Goal: Task Accomplishment & Management: Manage account settings

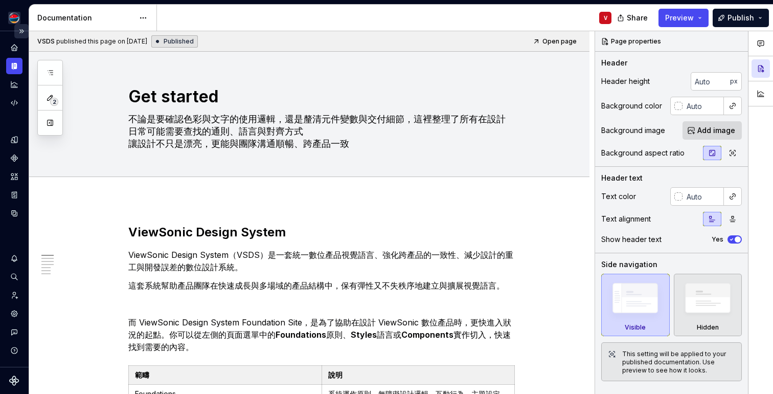
click at [19, 31] on button "Expand sidebar" at bounding box center [21, 31] width 14 height 14
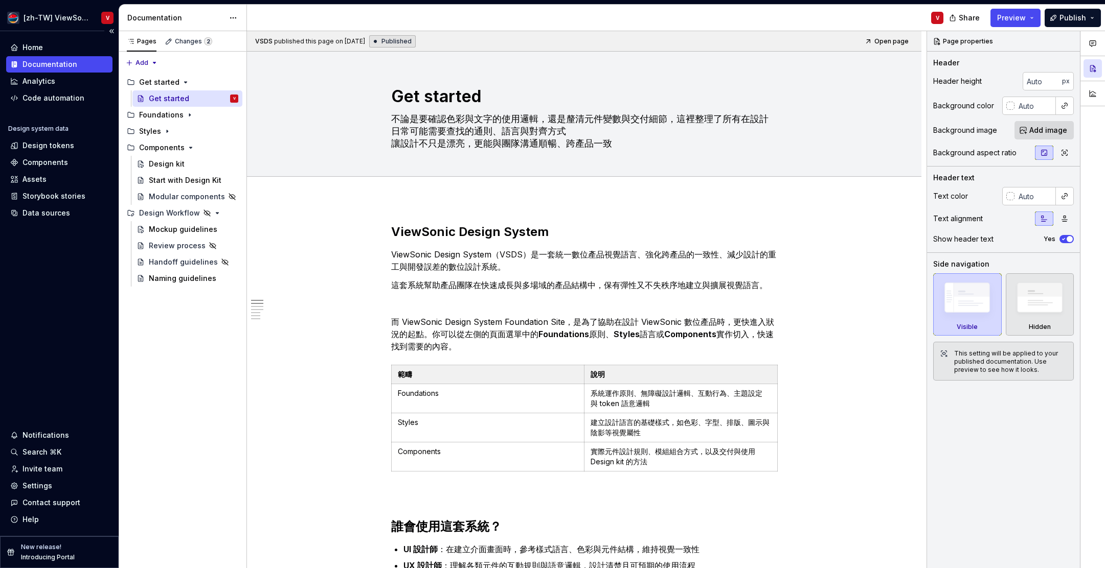
type textarea "*"
drag, startPoint x: 49, startPoint y: 485, endPoint x: 48, endPoint y: 479, distance: 5.8
click at [49, 393] on div "Settings" at bounding box center [37, 486] width 30 height 10
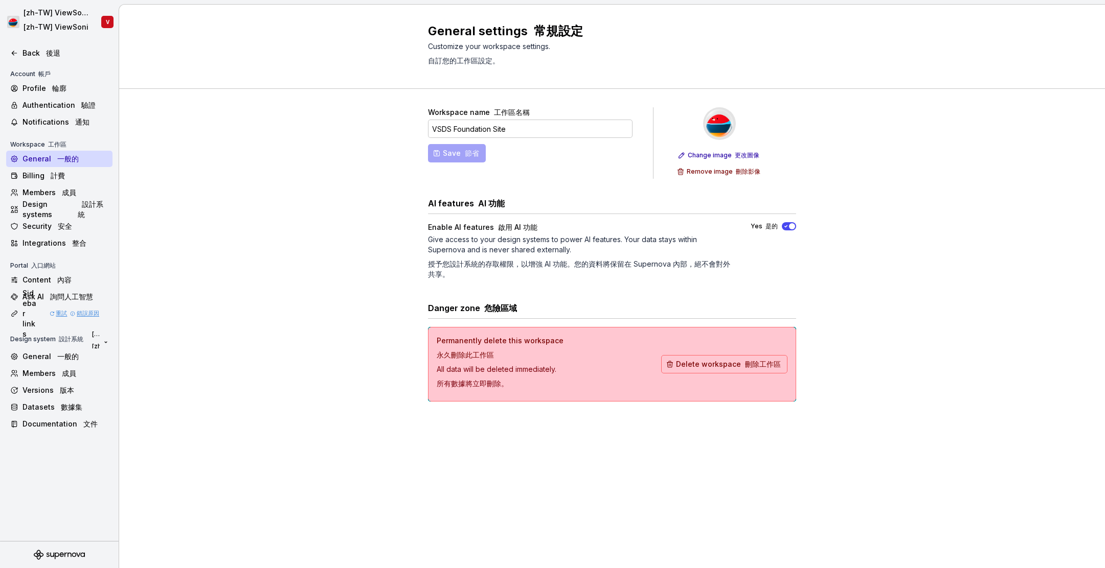
drag, startPoint x: 788, startPoint y: 226, endPoint x: 784, endPoint y: 235, distance: 8.9
click at [772, 226] on icon "button" at bounding box center [785, 226] width 8 height 6
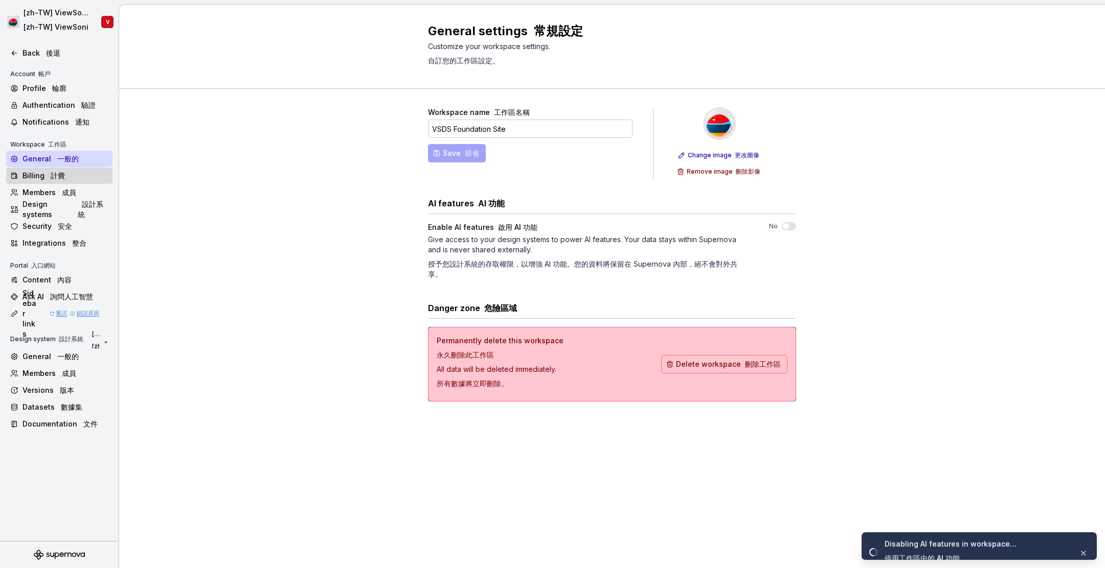
click at [72, 177] on div "Billing 計費" at bounding box center [65, 176] width 86 height 10
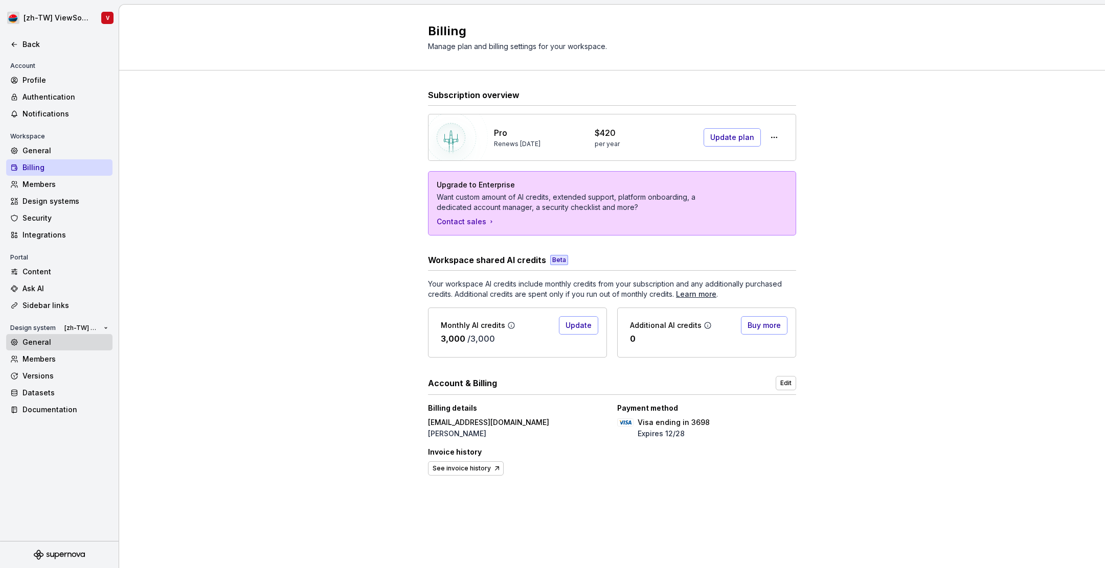
click at [71, 347] on div "General" at bounding box center [65, 342] width 86 height 10
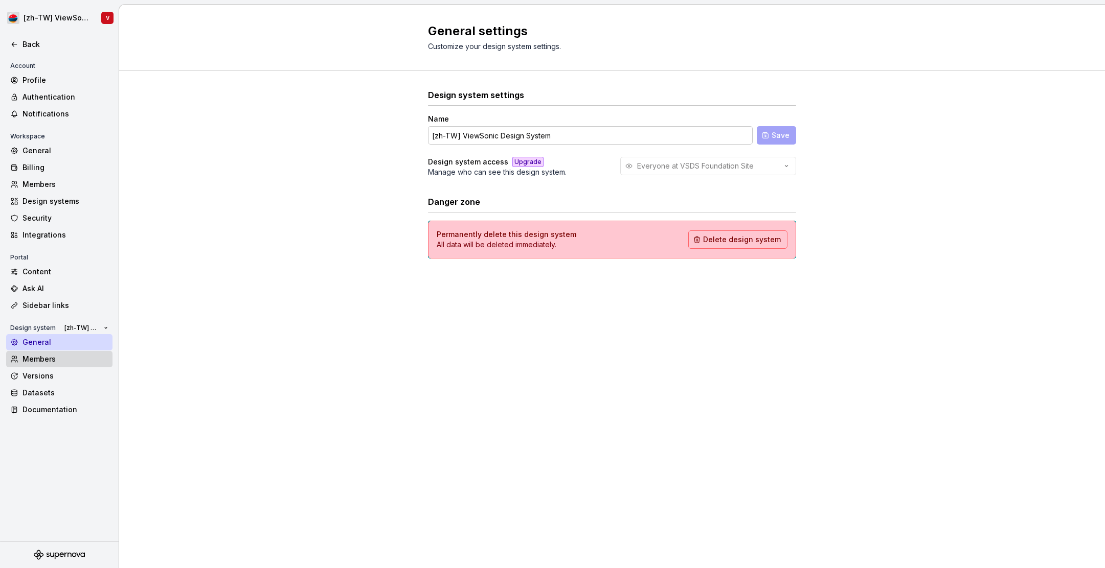
click at [75, 359] on div "Members" at bounding box center [65, 359] width 86 height 10
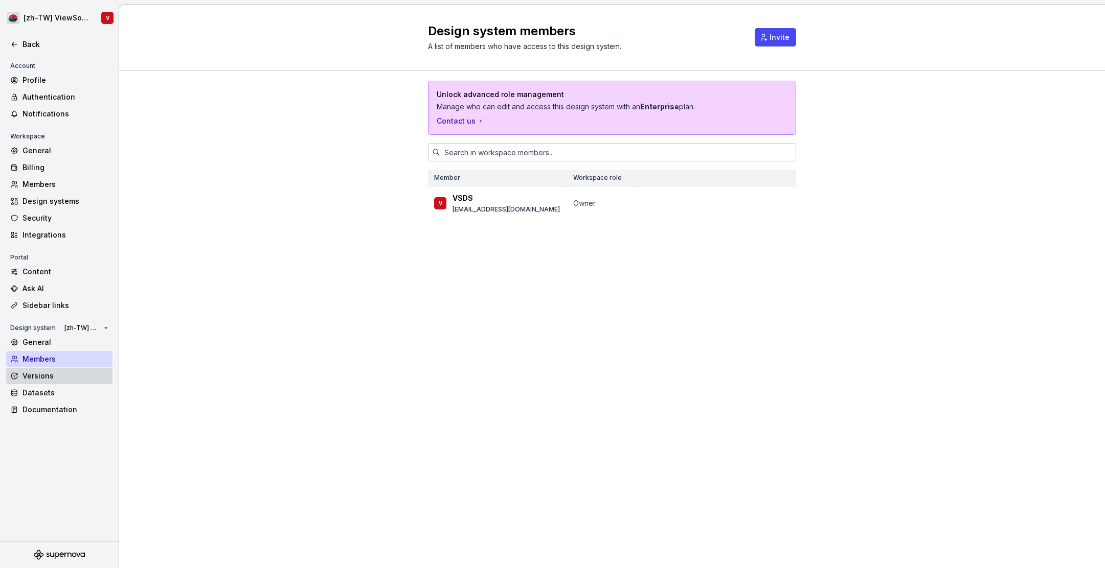
click at [65, 377] on div "Versions" at bounding box center [65, 376] width 86 height 10
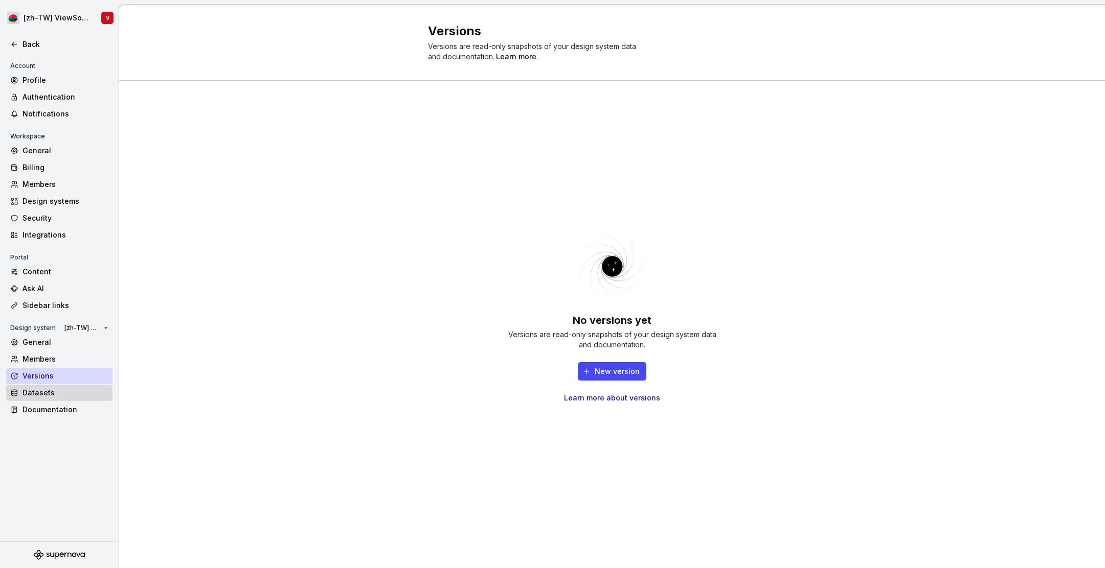
click at [67, 393] on div "Datasets" at bounding box center [65, 393] width 86 height 10
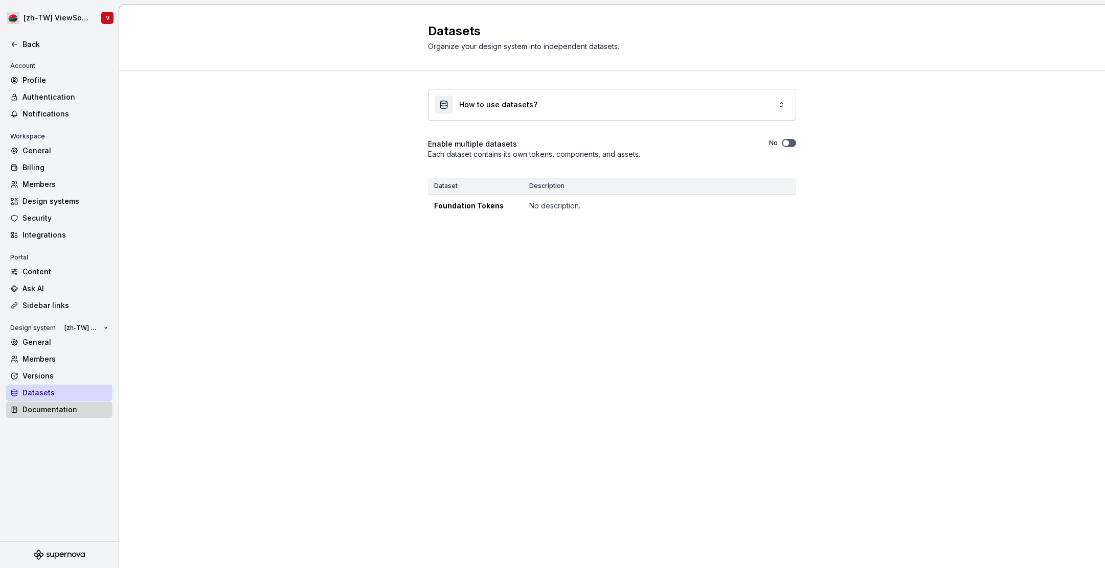
click at [68, 393] on div "Documentation" at bounding box center [65, 410] width 86 height 10
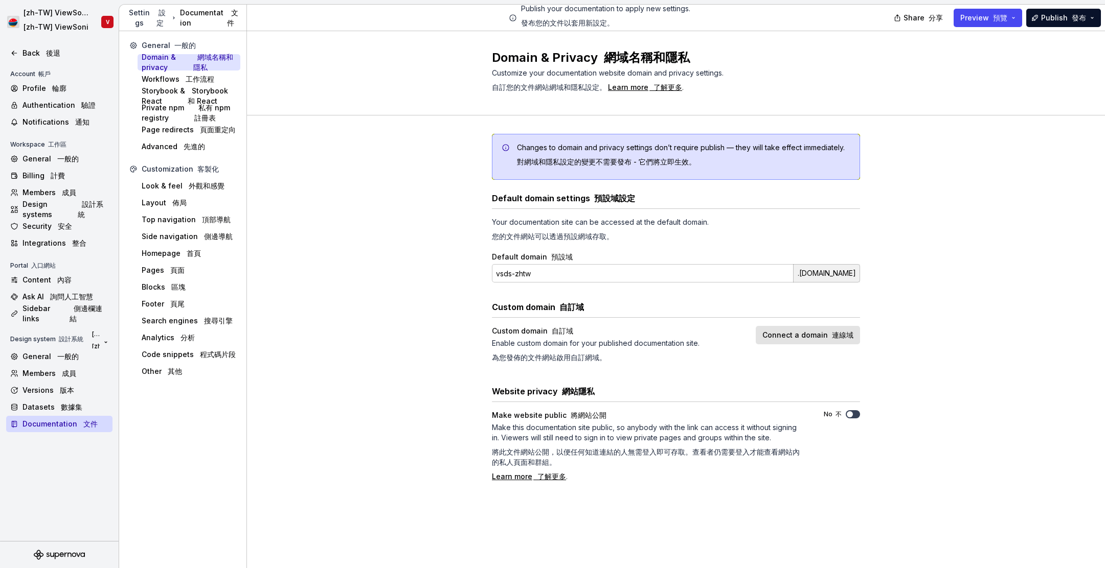
click at [772, 393] on icon "button" at bounding box center [849, 414] width 8 height 6
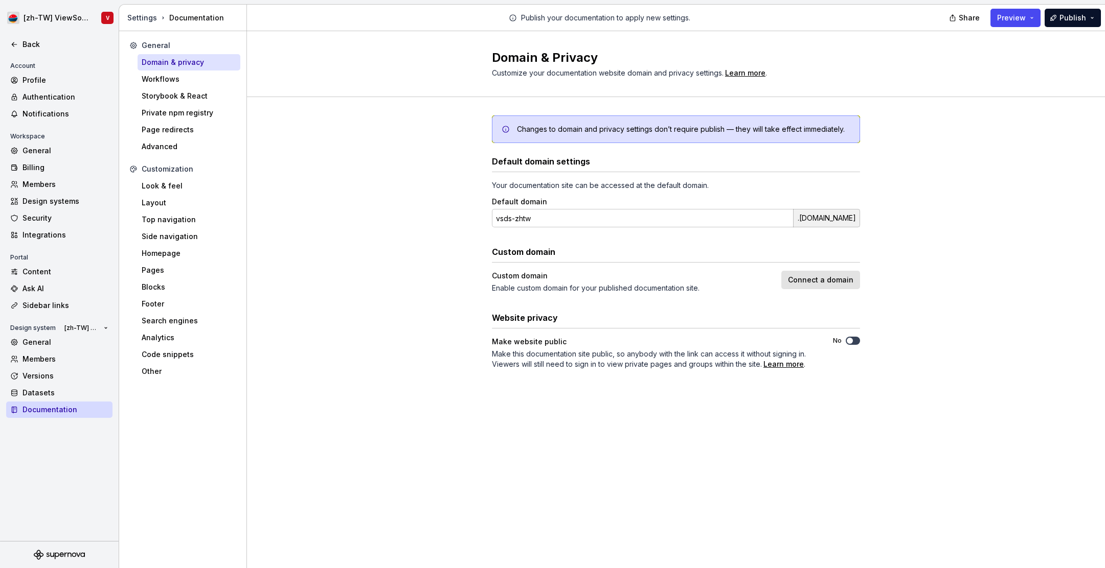
click at [772, 340] on button "No" at bounding box center [852, 341] width 14 height 8
click at [855, 340] on button "No" at bounding box center [852, 341] width 14 height 8
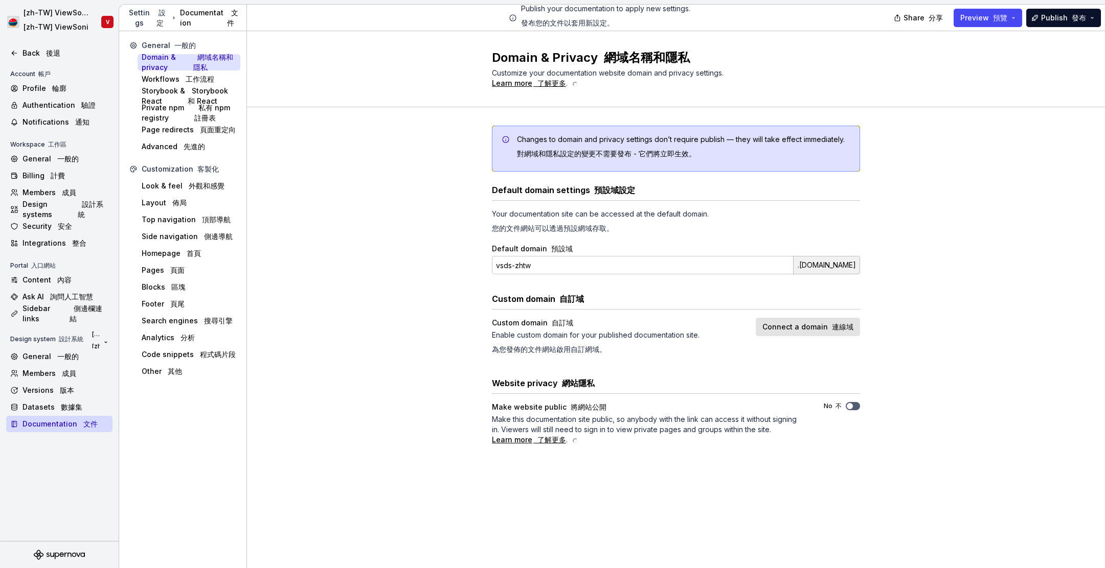
click at [285, 166] on div "Changes to domain and privacy settings don’t require publish — they will take e…" at bounding box center [676, 295] width 858 height 377
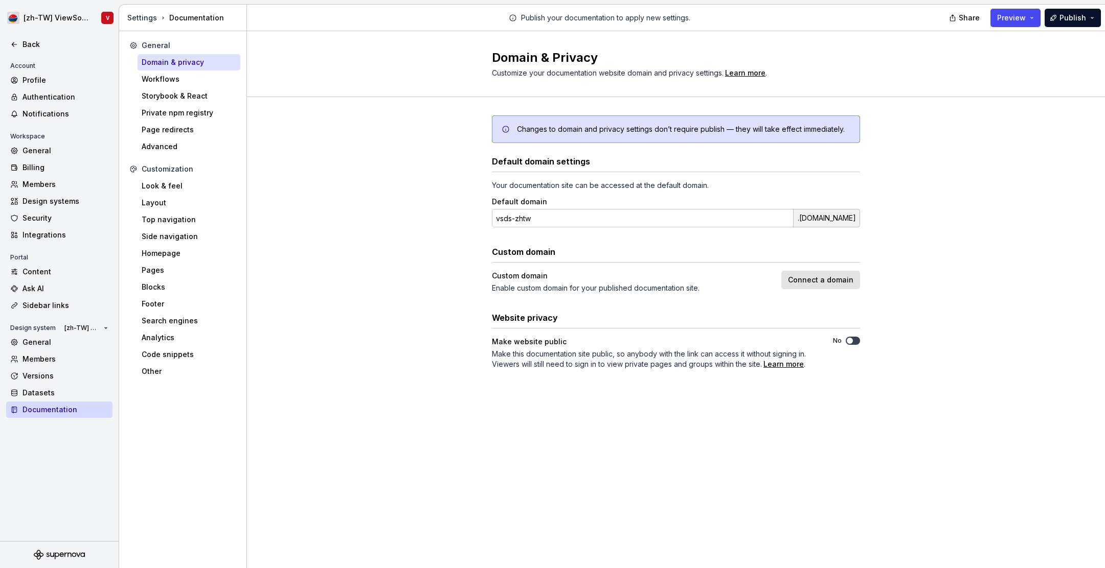
click at [849, 342] on span "button" at bounding box center [849, 341] width 6 height 6
click at [609, 404] on div "Changes to domain and privacy settings don’t require publish — they will take e…" at bounding box center [676, 252] width 368 height 311
click at [782, 362] on div "Learn more" at bounding box center [783, 364] width 40 height 10
click at [680, 430] on div "Domain & Privacy Customize your documentation website domain and privacy settin…" at bounding box center [676, 299] width 858 height 537
click at [807, 274] on button "Connect a domain" at bounding box center [820, 280] width 79 height 18
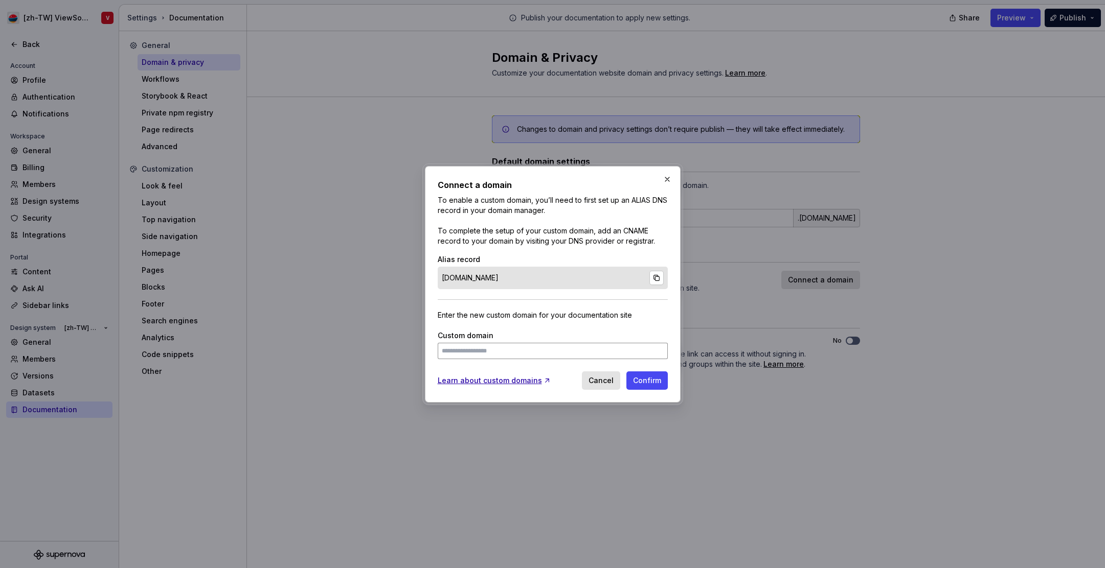
click at [668, 177] on button "button" at bounding box center [667, 179] width 14 height 14
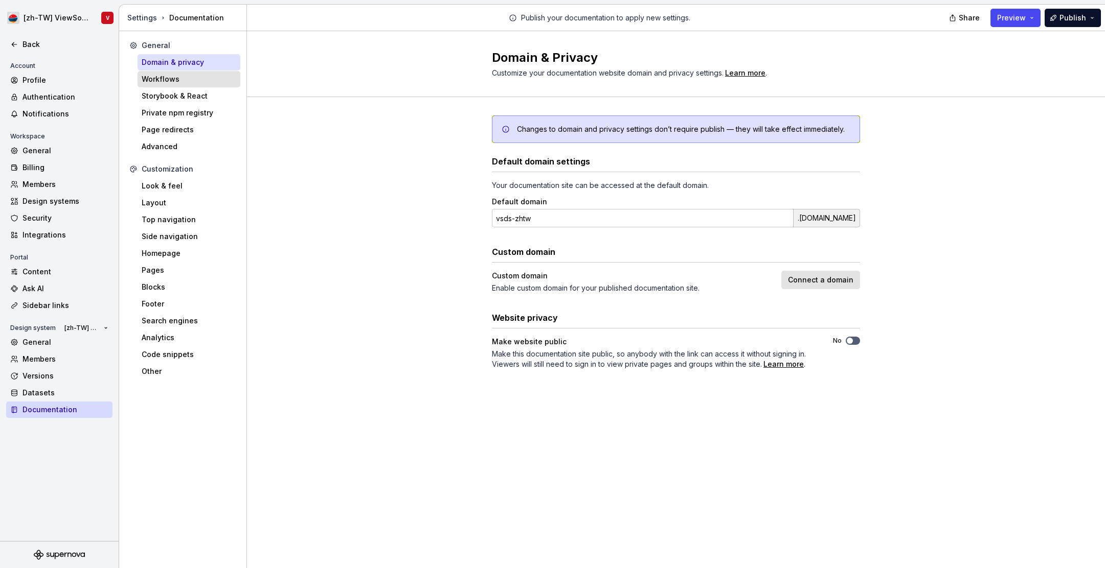
click at [188, 77] on div "Workflows" at bounding box center [189, 79] width 95 height 10
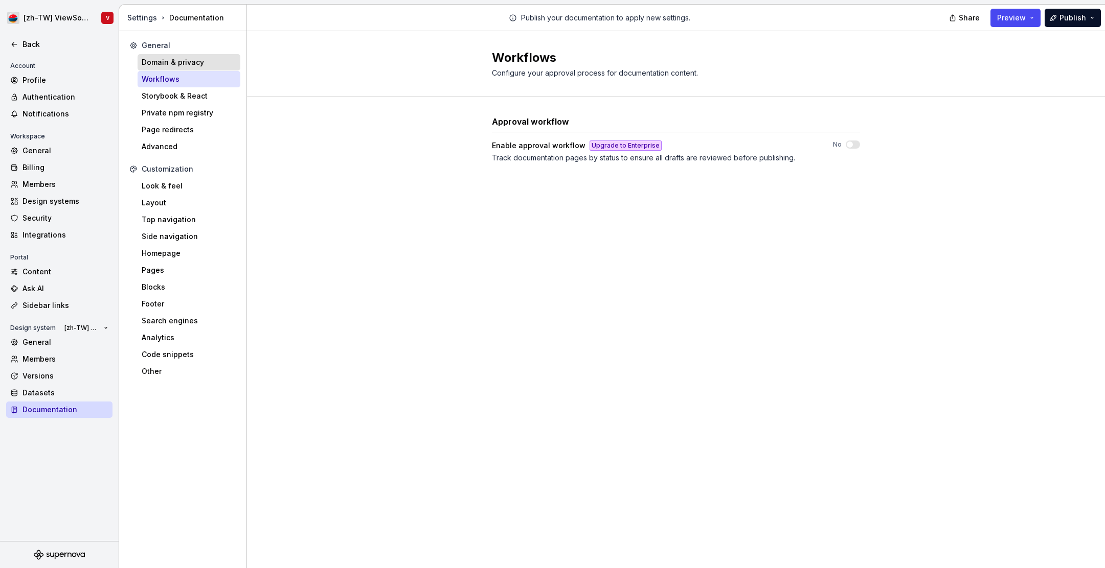
click at [200, 62] on div "Domain & privacy" at bounding box center [189, 62] width 95 height 10
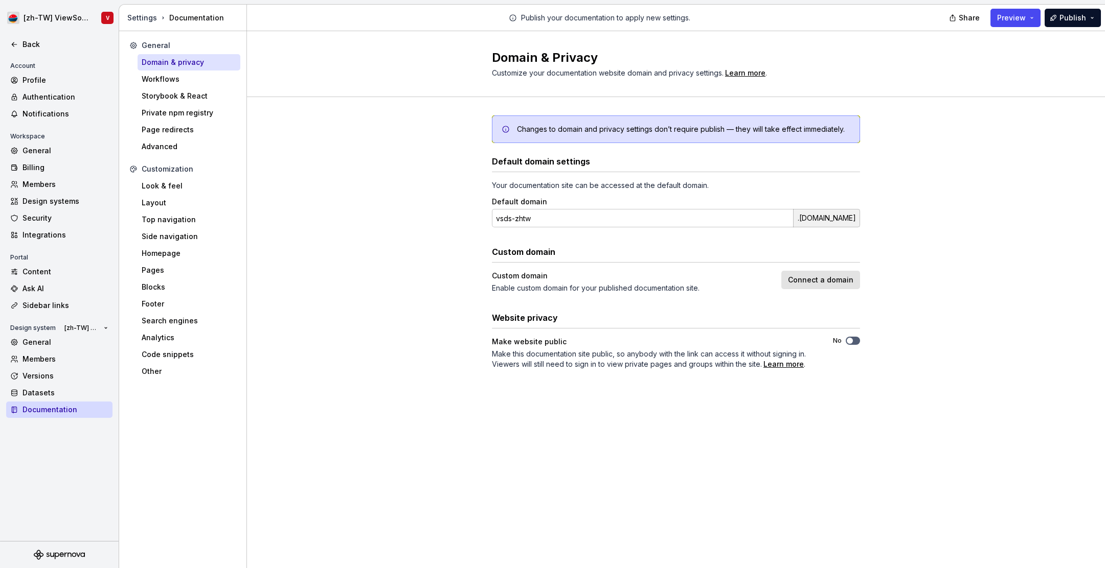
click at [318, 274] on div "Changes to domain and privacy settings don’t require publish — they will take e…" at bounding box center [676, 252] width 858 height 311
click at [77, 15] on html "[zh-TW] ViewSonic Design System V Back Account Profile Authentication Notificat…" at bounding box center [552, 284] width 1105 height 568
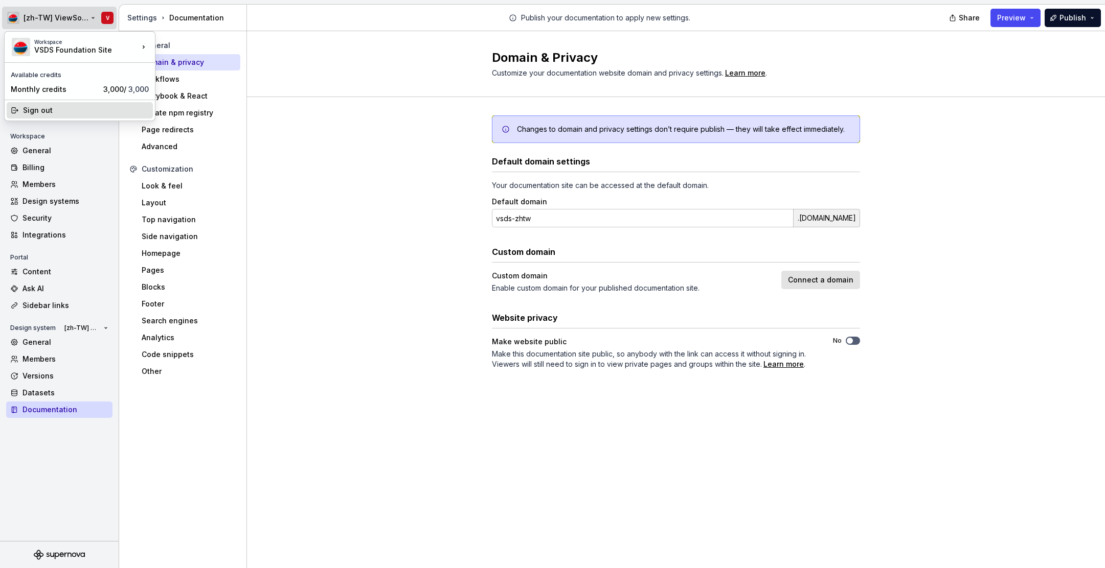
click at [58, 110] on div "Sign out" at bounding box center [86, 110] width 126 height 10
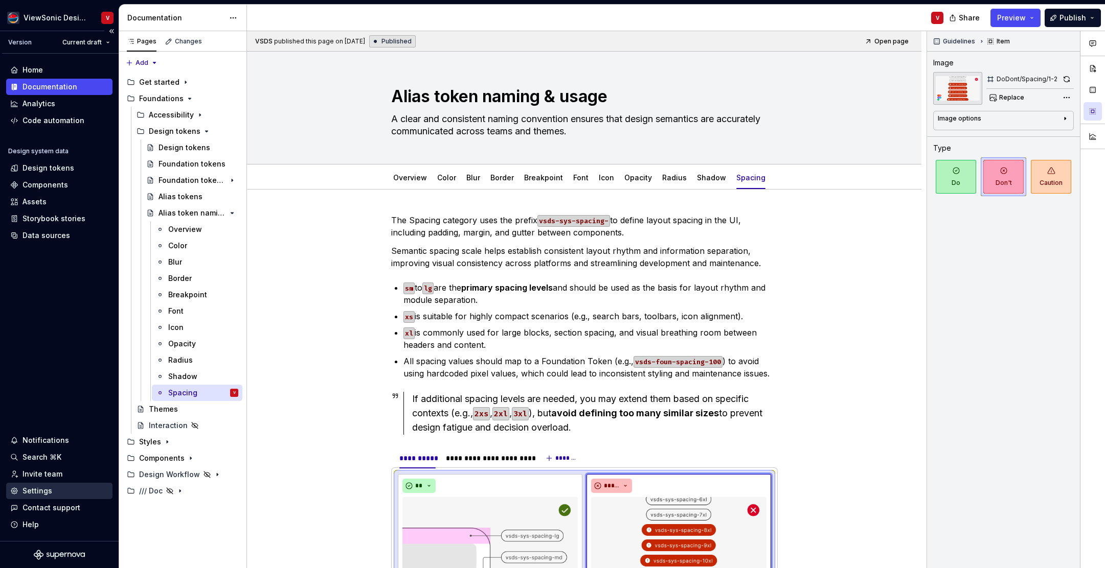
click at [58, 488] on div "Settings" at bounding box center [59, 491] width 98 height 10
type textarea "*"
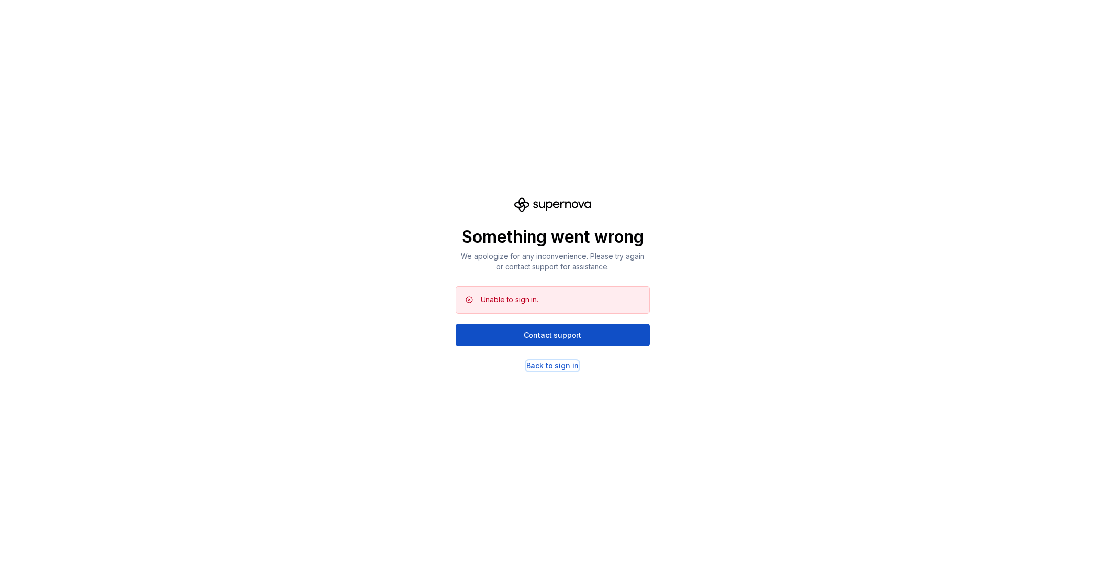
click at [565, 364] on div "Back to sign in" at bounding box center [552, 366] width 53 height 10
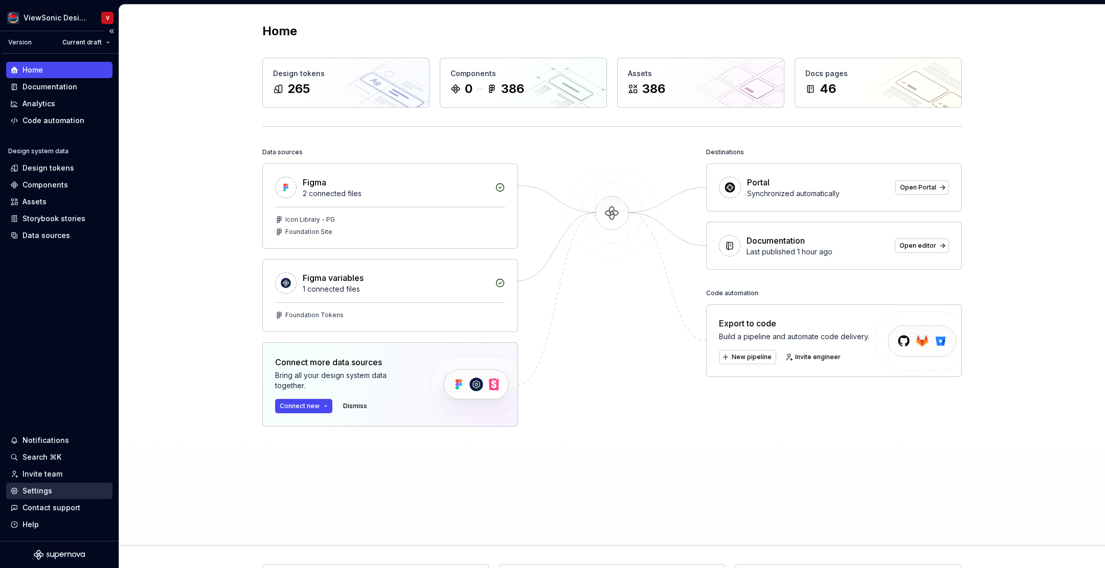
click at [77, 493] on div "Settings" at bounding box center [59, 491] width 98 height 10
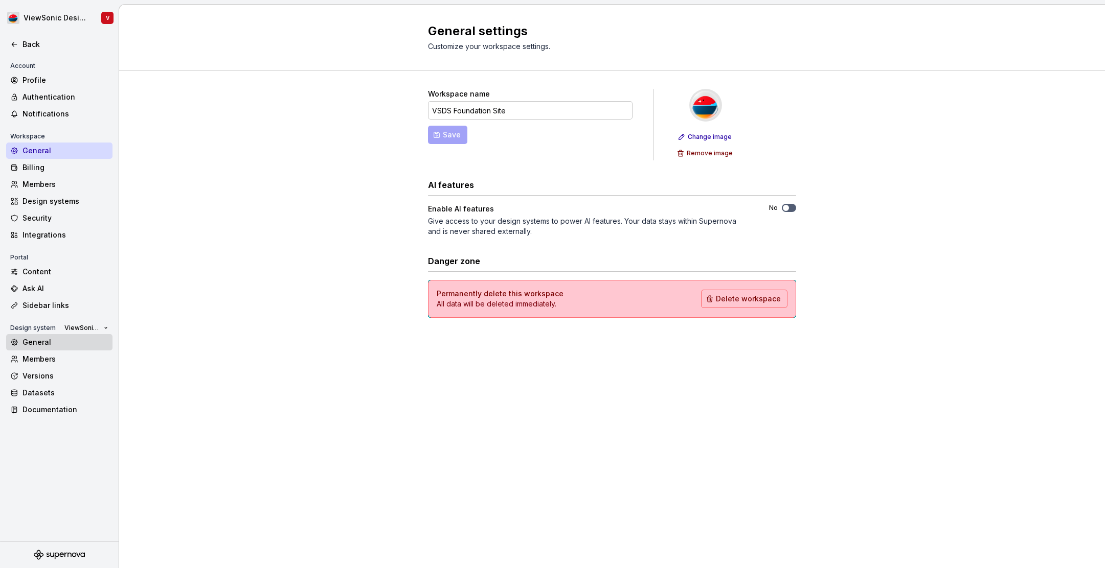
click at [74, 343] on div "General" at bounding box center [65, 342] width 86 height 10
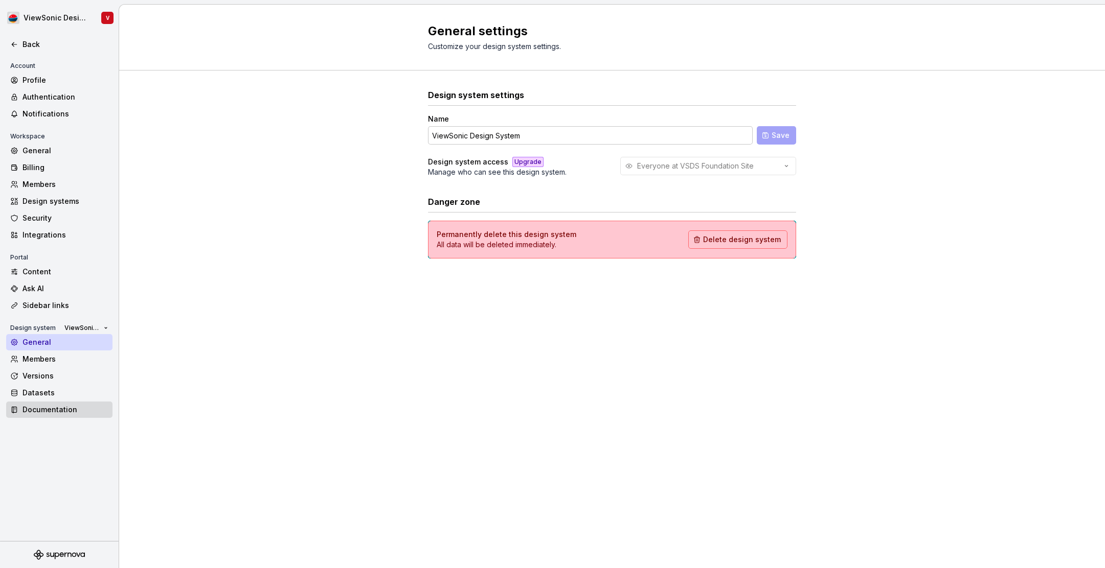
click at [82, 410] on div "Documentation" at bounding box center [65, 410] width 86 height 10
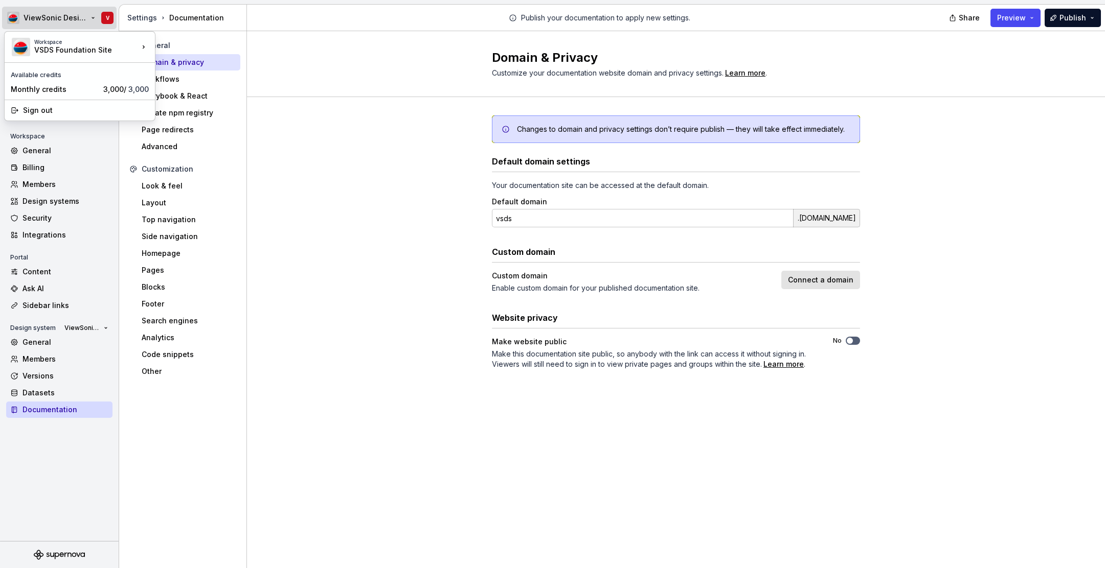
click at [66, 21] on html "ViewSonic Design System V Back Account Profile Authentication Notifications Wor…" at bounding box center [552, 284] width 1105 height 568
click at [142, 48] on icon at bounding box center [144, 47] width 10 height 10
click at [201, 481] on html "ViewSonic Design System V Back Account Profile Authentication Notifications Wor…" at bounding box center [552, 284] width 1105 height 568
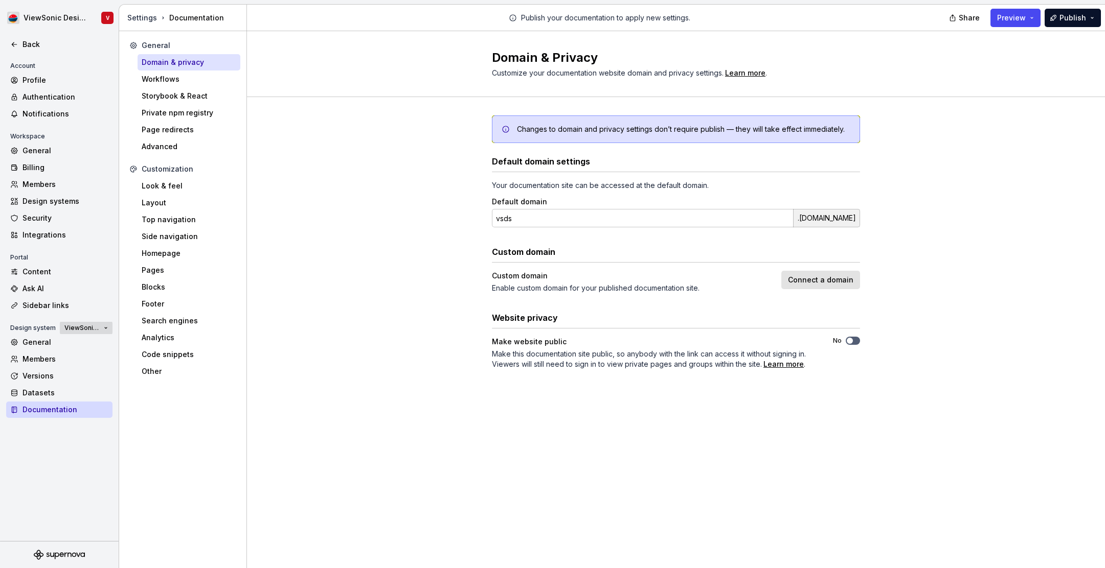
click at [97, 329] on span "ViewSonic Design System" at bounding box center [81, 328] width 35 height 8
click at [305, 159] on div "Changes to domain and privacy settings don’t require publish — they will take e…" at bounding box center [676, 252] width 858 height 311
click at [92, 334] on div "Design system ViewSonic Design System General Members Versions Datasets Documen…" at bounding box center [59, 370] width 106 height 96
click at [105, 327] on button "ViewSonic Design System" at bounding box center [86, 328] width 53 height 14
click at [147, 381] on div "[zh-TW] ViewSonic Design System" at bounding box center [124, 379] width 99 height 10
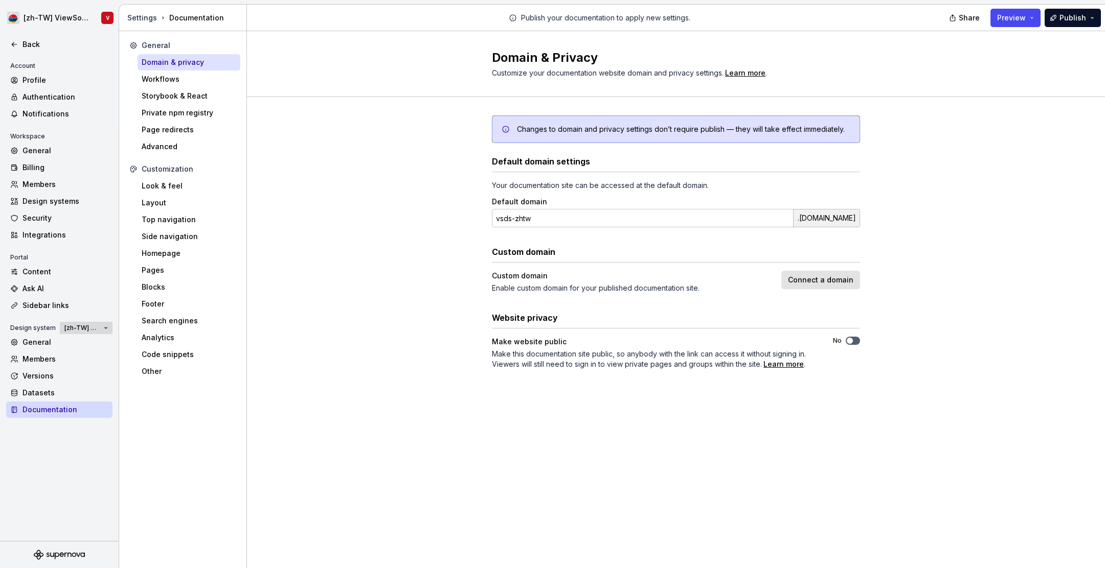
click at [89, 328] on span "[zh-TW] ViewSonic Design System" at bounding box center [81, 328] width 35 height 8
click at [107, 361] on div "ViewSonic Design System" at bounding box center [121, 363] width 93 height 10
click at [196, 145] on div "Advanced" at bounding box center [189, 147] width 95 height 10
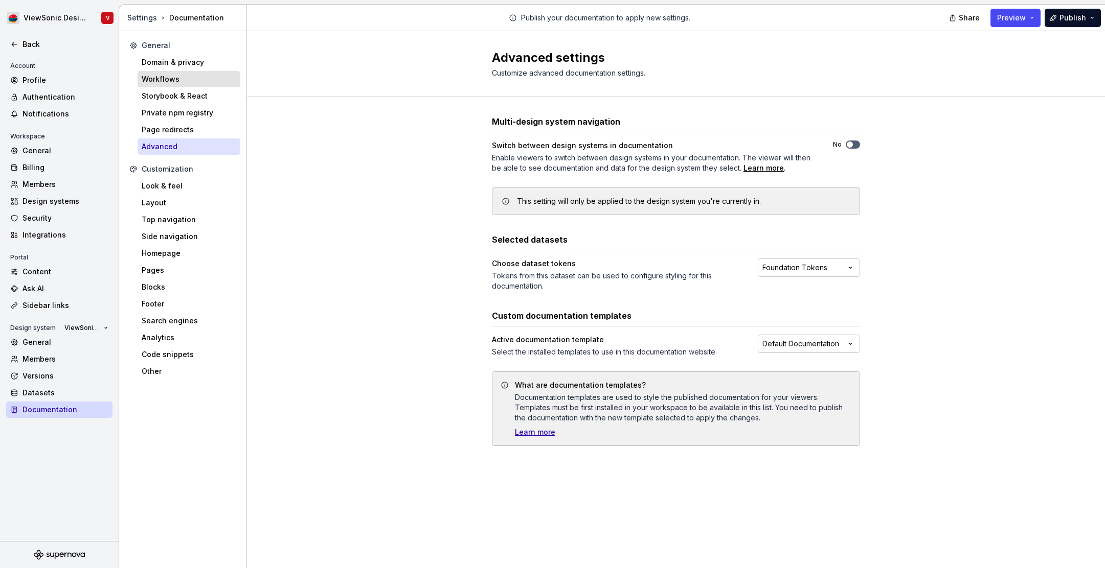
click at [211, 79] on div "Workflows" at bounding box center [189, 79] width 95 height 10
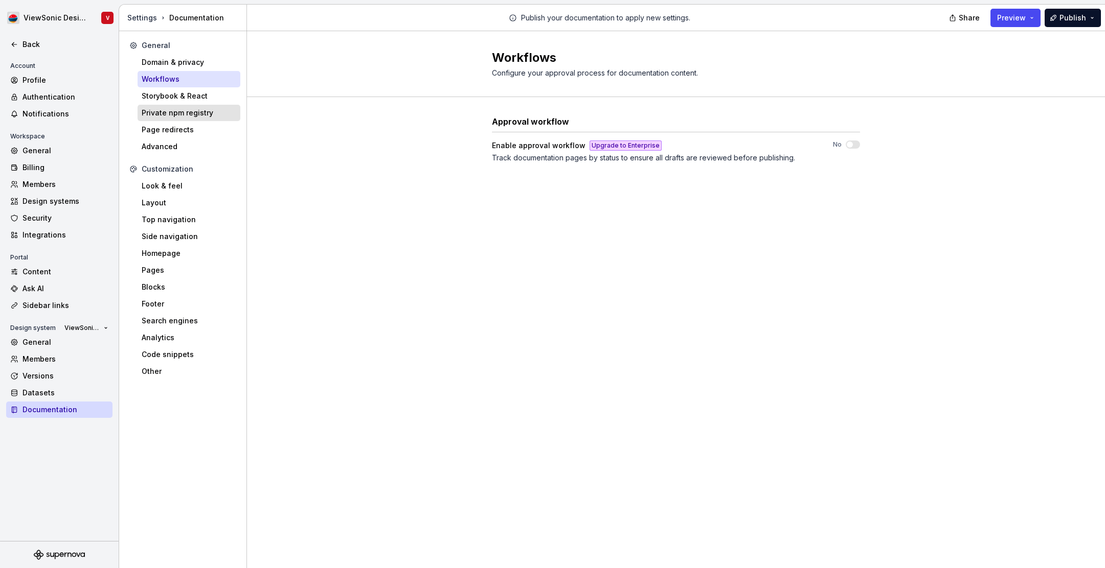
click at [212, 116] on div "Private npm registry" at bounding box center [189, 113] width 95 height 10
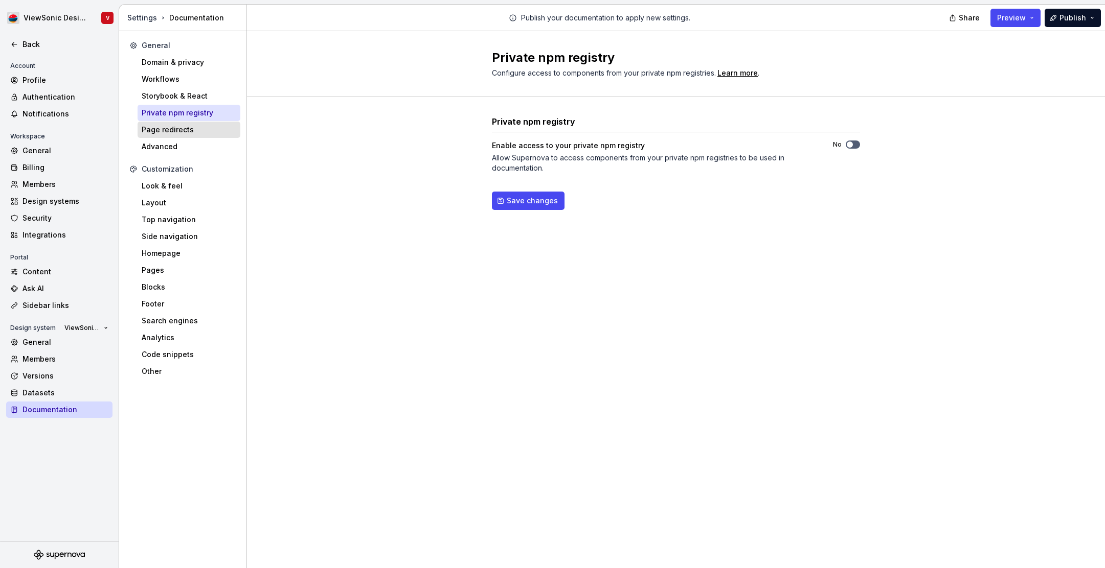
click at [216, 127] on div "Page redirects" at bounding box center [189, 130] width 95 height 10
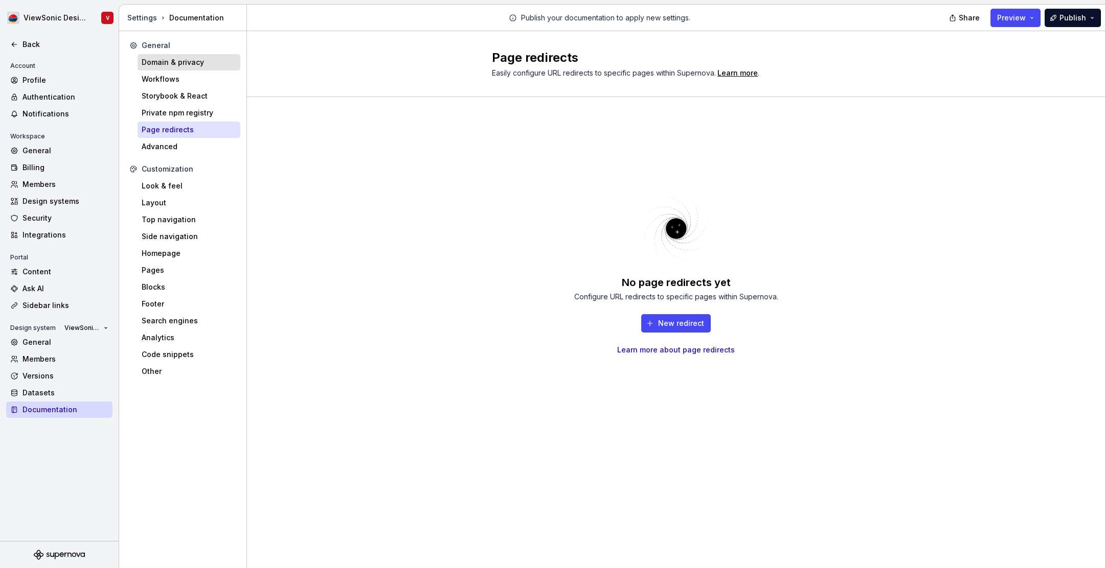
click at [213, 62] on div "Domain & privacy" at bounding box center [189, 62] width 95 height 10
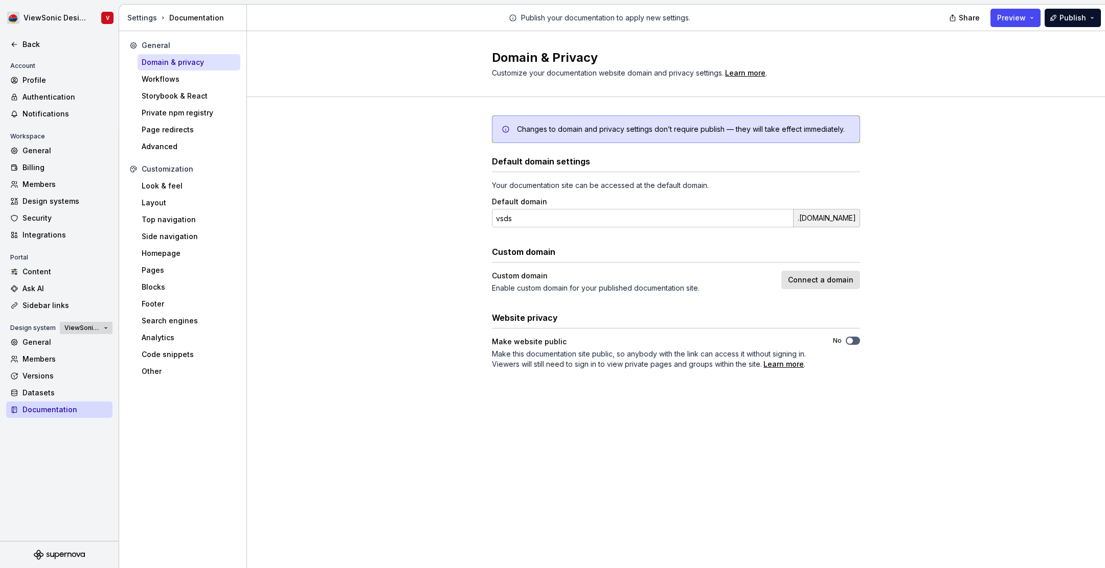
click at [86, 327] on span "ViewSonic Design System" at bounding box center [81, 328] width 35 height 8
click at [112, 378] on div "[zh-TW] ViewSonic Design System" at bounding box center [124, 379] width 99 height 10
click at [65, 149] on div "General" at bounding box center [65, 151] width 86 height 10
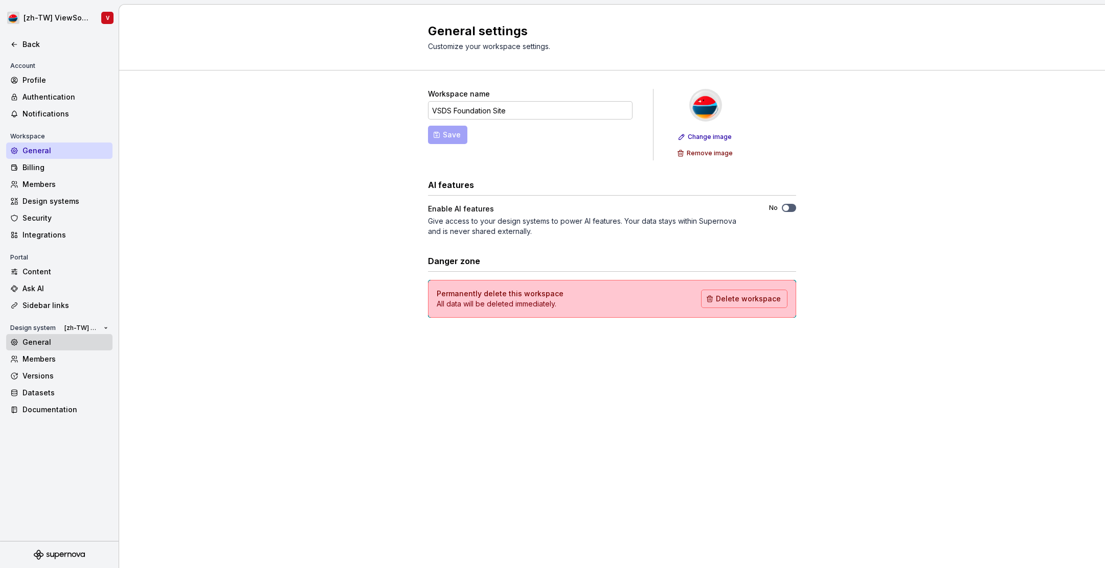
click at [79, 344] on div "General" at bounding box center [65, 342] width 86 height 10
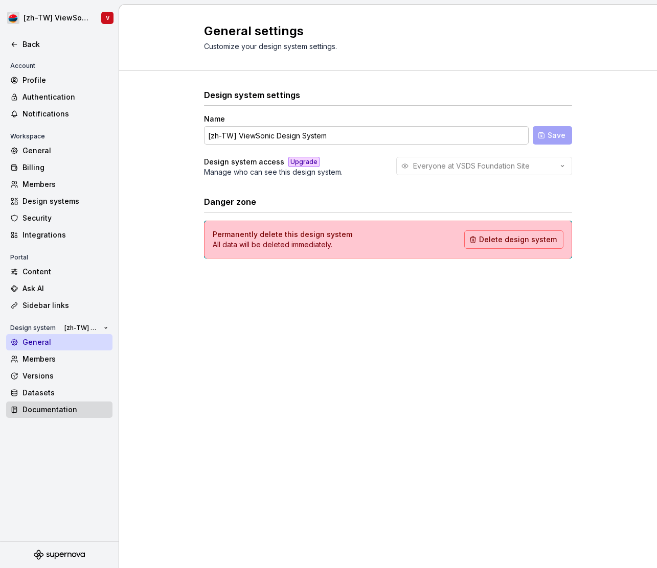
click at [80, 410] on div "Documentation" at bounding box center [65, 410] width 86 height 10
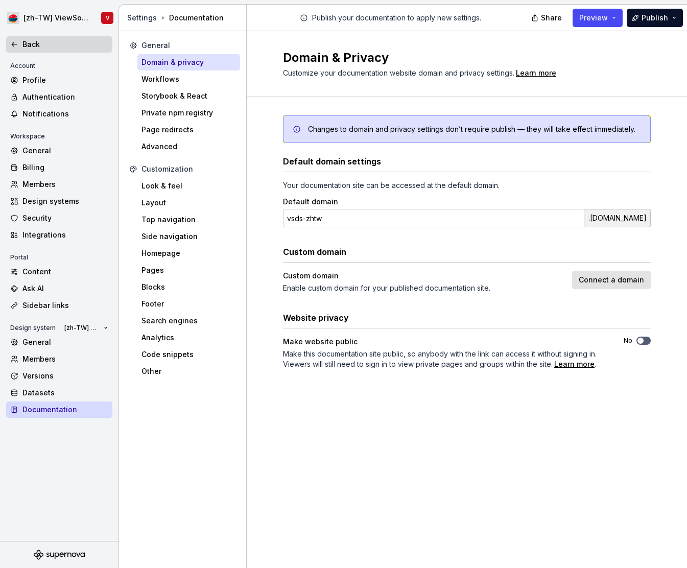
click at [16, 44] on icon at bounding box center [14, 44] width 8 height 8
click at [661, 18] on span "Publish" at bounding box center [655, 18] width 27 height 10
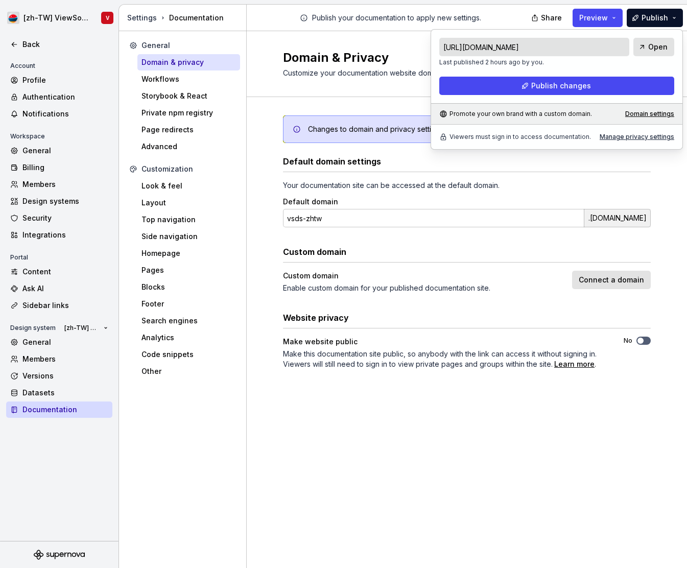
click at [603, 44] on input "https://vsds-zhtw.supernova-docs.io/latest/" at bounding box center [535, 47] width 190 height 18
click at [643, 137] on div "Manage privacy settings" at bounding box center [637, 137] width 75 height 8
click at [651, 137] on div "Manage privacy settings" at bounding box center [637, 137] width 75 height 8
click at [542, 426] on div "Domain & Privacy Customize your documentation website domain and privacy settin…" at bounding box center [467, 299] width 441 height 537
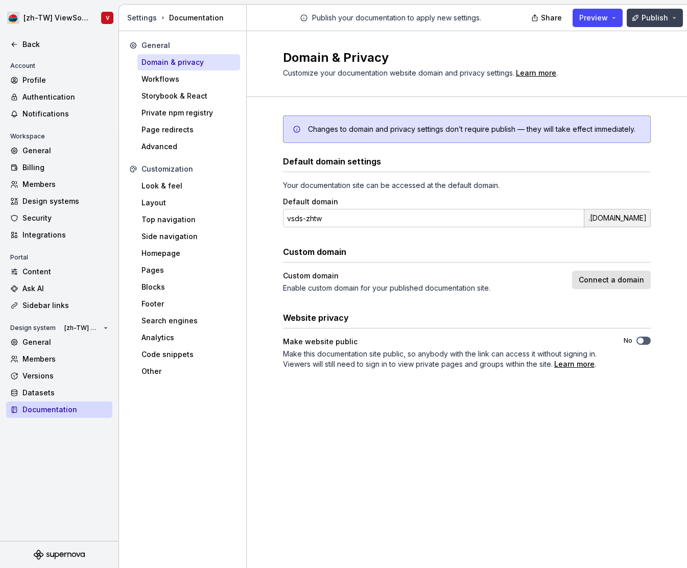
click at [657, 17] on span "Publish" at bounding box center [655, 18] width 27 height 10
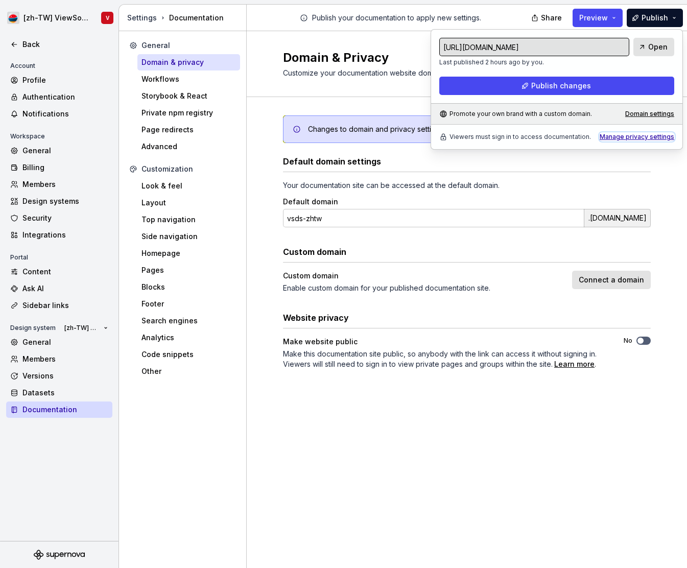
click at [661, 137] on div "Manage privacy settings" at bounding box center [637, 137] width 75 height 8
click at [663, 135] on div "Manage privacy settings" at bounding box center [637, 137] width 75 height 8
click at [664, 135] on div "Manage privacy settings" at bounding box center [637, 137] width 75 height 8
click at [661, 135] on div "Manage privacy settings" at bounding box center [637, 137] width 75 height 8
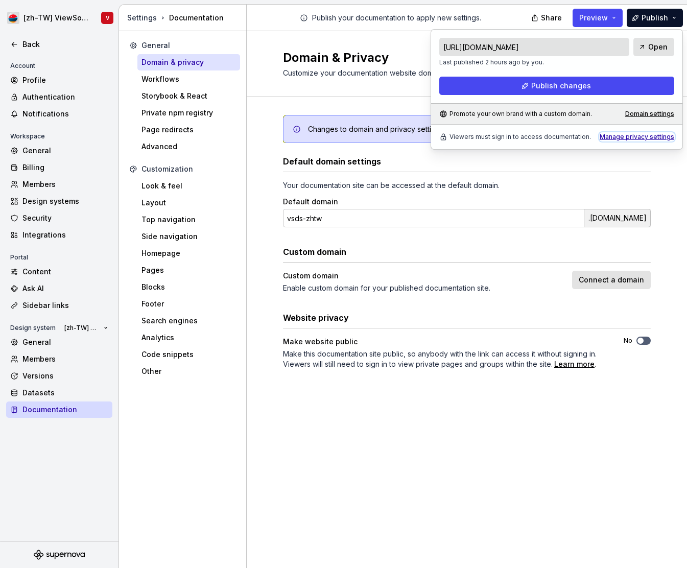
click at [659, 135] on div "Manage privacy settings" at bounding box center [637, 137] width 75 height 8
click at [660, 114] on div "Domain settings" at bounding box center [650, 114] width 49 height 8
click at [189, 76] on div "Workflows" at bounding box center [189, 79] width 95 height 10
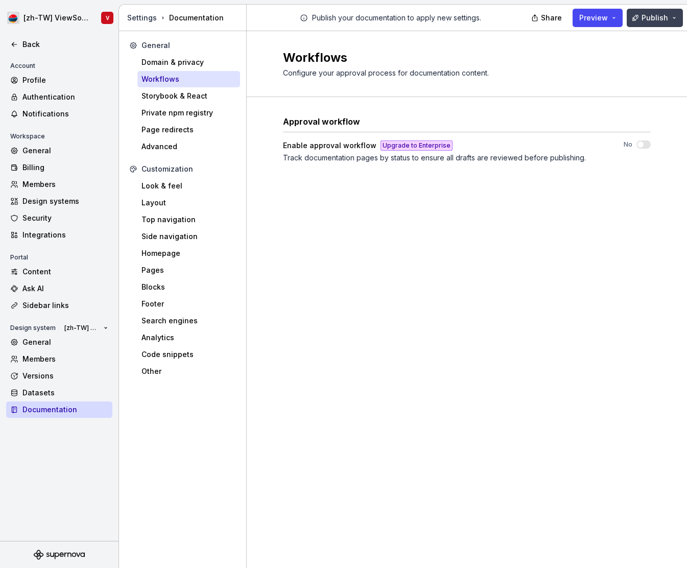
click at [665, 17] on span "Publish" at bounding box center [655, 18] width 27 height 10
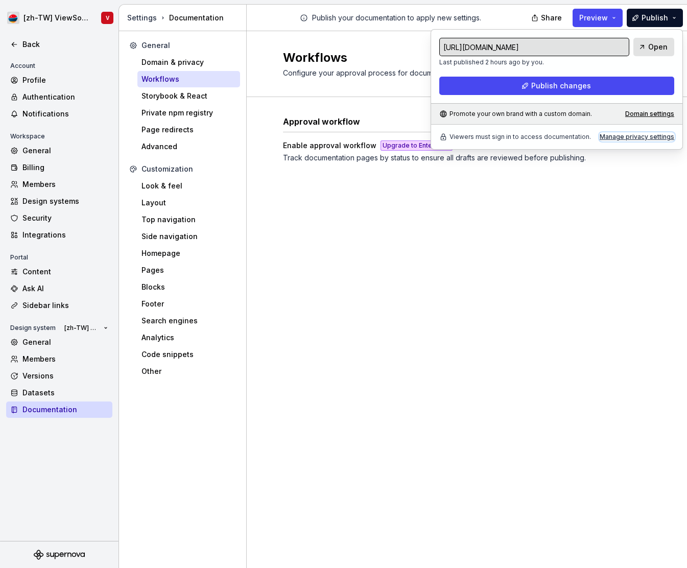
drag, startPoint x: 662, startPoint y: 137, endPoint x: 660, endPoint y: 165, distance: 27.7
click at [662, 137] on div "Manage privacy settings" at bounding box center [637, 137] width 75 height 8
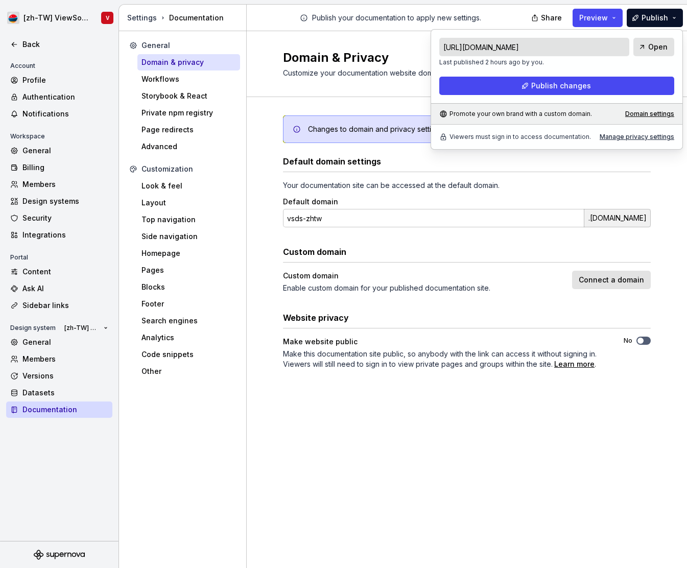
click at [536, 444] on div "Domain & Privacy Customize your documentation website domain and privacy settin…" at bounding box center [467, 299] width 441 height 537
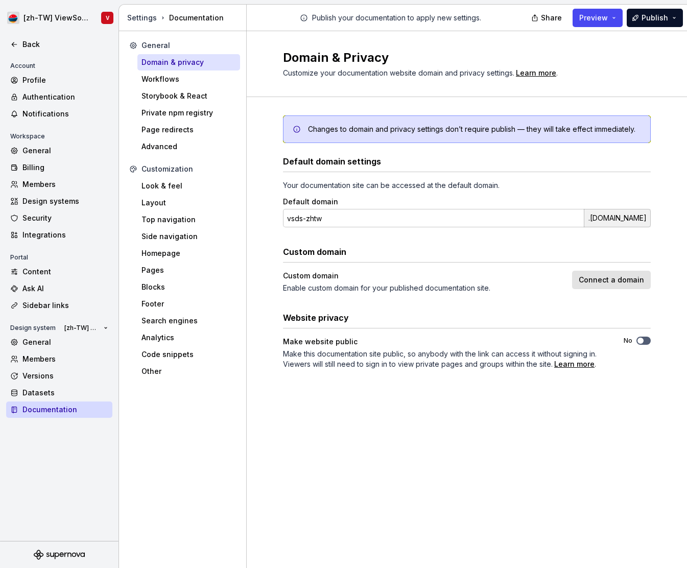
drag, startPoint x: 642, startPoint y: 340, endPoint x: 672, endPoint y: 342, distance: 29.8
click at [674, 342] on div "Changes to domain and privacy settings don’t require publish — they will take e…" at bounding box center [467, 252] width 441 height 311
click at [642, 338] on span "button" at bounding box center [641, 341] width 6 height 6
click at [57, 270] on div "Content" at bounding box center [65, 272] width 86 height 10
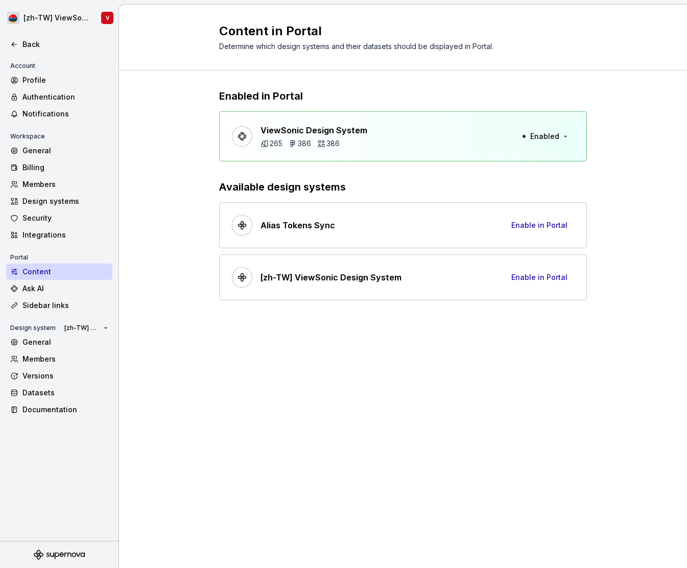
drag, startPoint x: 561, startPoint y: 134, endPoint x: 618, endPoint y: 132, distance: 57.8
click at [618, 132] on div "Enabled in Portal ViewSonic Design System 265 386 386 Enabled Available design …" at bounding box center [403, 205] width 568 height 269
click at [555, 133] on span "Enabled" at bounding box center [545, 136] width 29 height 10
click at [636, 127] on div "Enabled in Portal ViewSonic Design System 265 386 386 Enabled Available design …" at bounding box center [403, 205] width 568 height 269
click at [65, 203] on div "Design systems" at bounding box center [65, 201] width 86 height 10
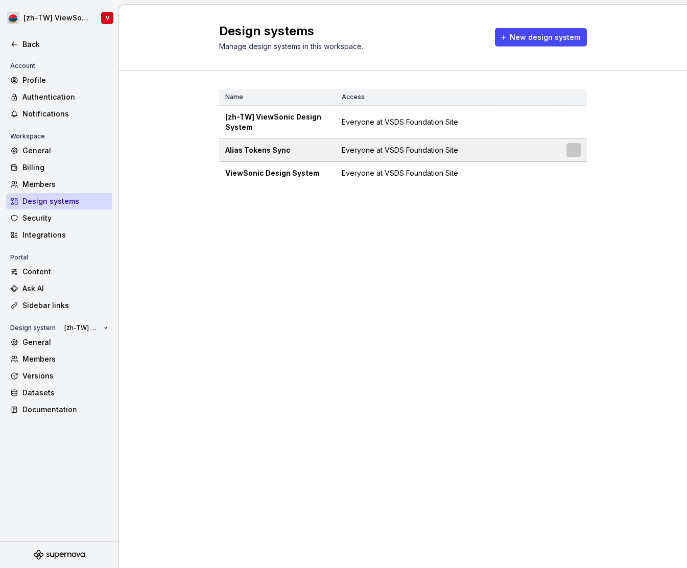
click at [575, 151] on div at bounding box center [574, 150] width 14 height 14
click at [572, 150] on html "[zh-TW] ViewSonic Design System V Back Account Profile Authentication Notificat…" at bounding box center [343, 284] width 687 height 568
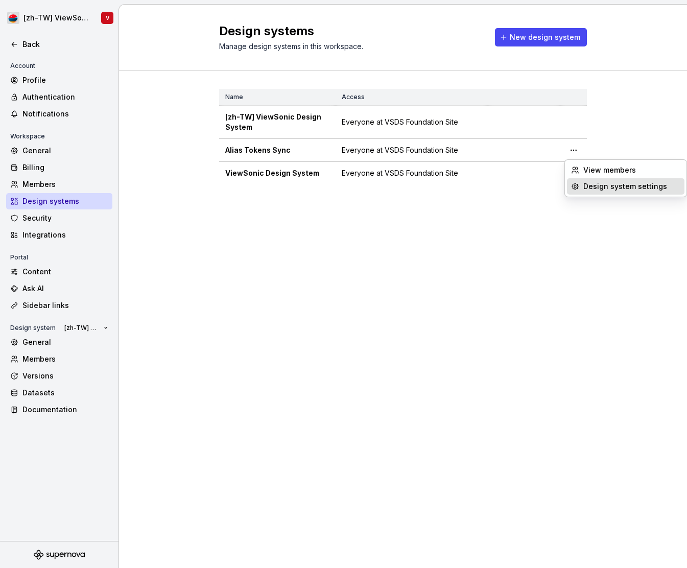
click at [617, 188] on div "Design system settings" at bounding box center [632, 186] width 97 height 10
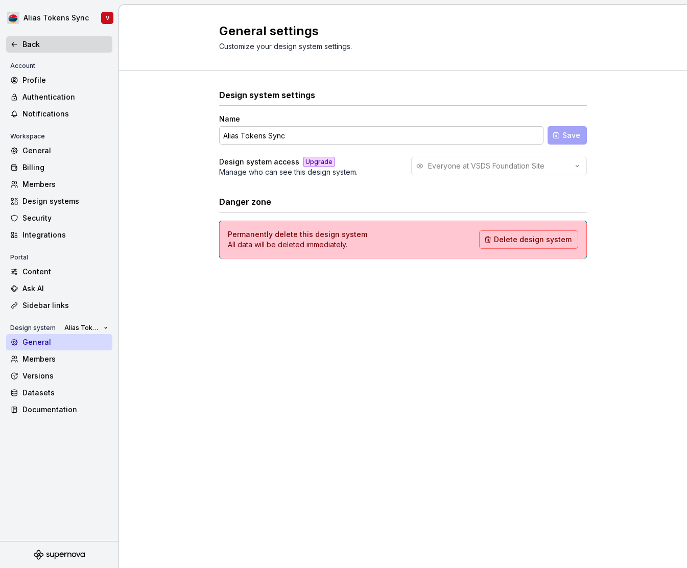
click at [15, 44] on icon at bounding box center [14, 44] width 8 height 8
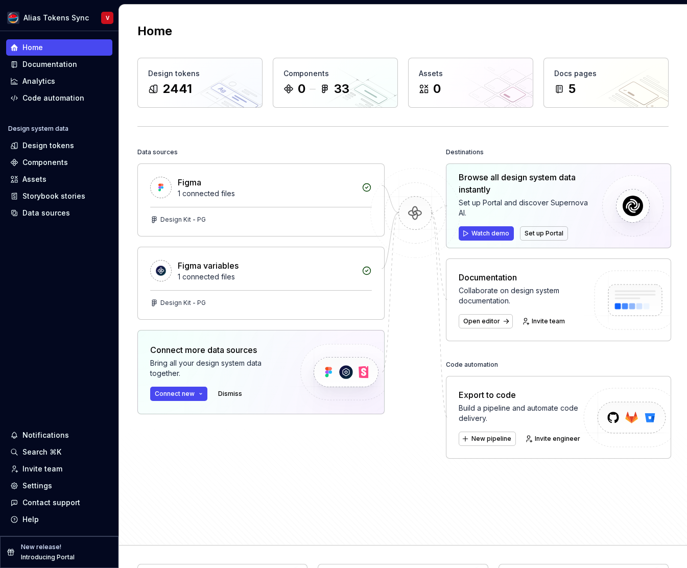
click at [212, 509] on div "Data sources Figma 1 connected files Design Kit - PG Figma variables 1 connecte…" at bounding box center [403, 336] width 532 height 382
click at [78, 554] on div "New release! Introducing Portal" at bounding box center [59, 553] width 119 height 32
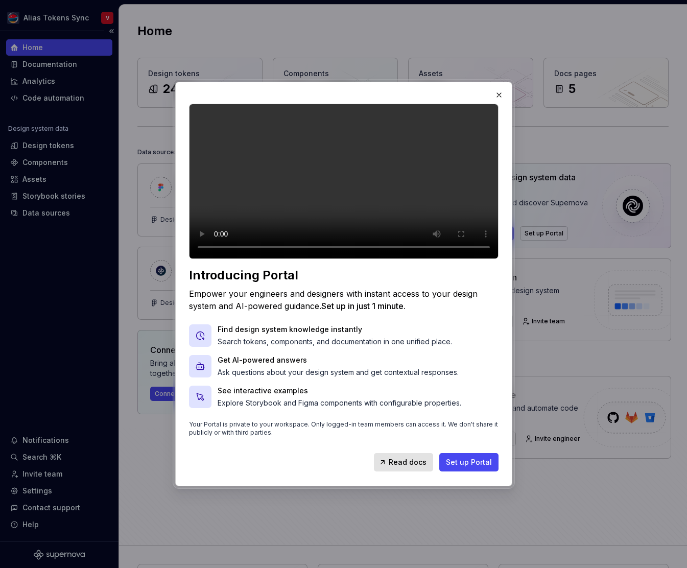
click at [466, 468] on span "Set up Portal" at bounding box center [469, 462] width 46 height 10
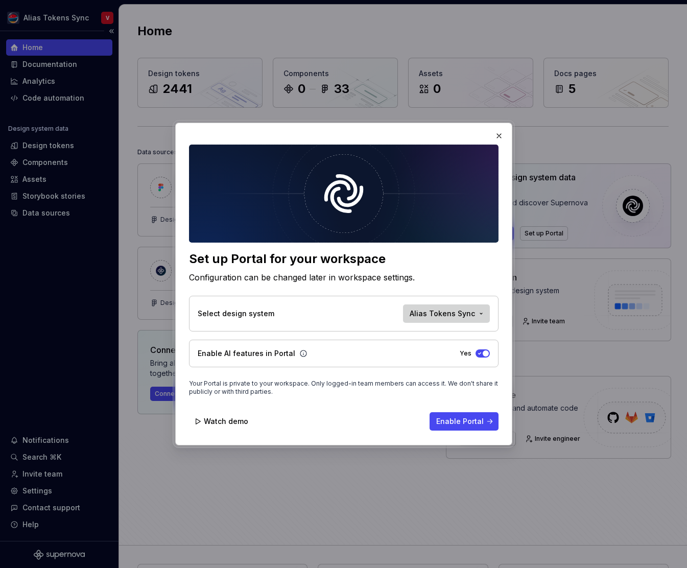
click at [453, 310] on span "Alias Tokens Sync" at bounding box center [442, 314] width 65 height 10
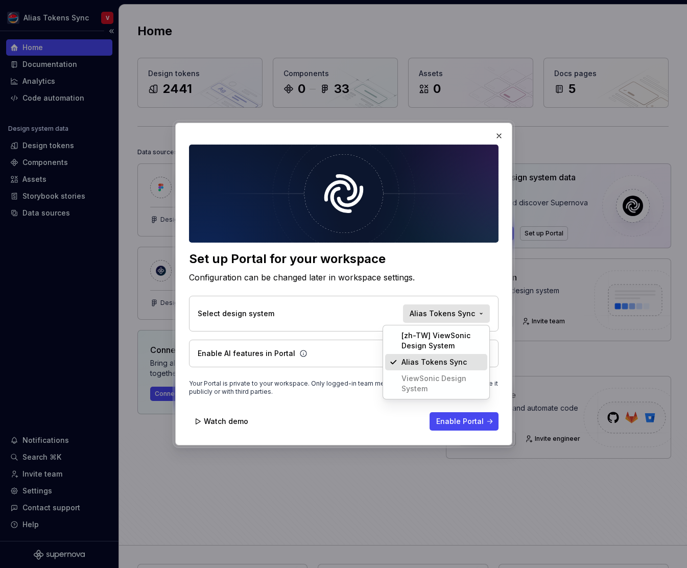
drag, startPoint x: 369, startPoint y: 423, endPoint x: 369, endPoint y: 417, distance: 6.2
click at [369, 423] on div "Set up Portal for your workspace Configuration can be changed later in workspac…" at bounding box center [343, 284] width 687 height 568
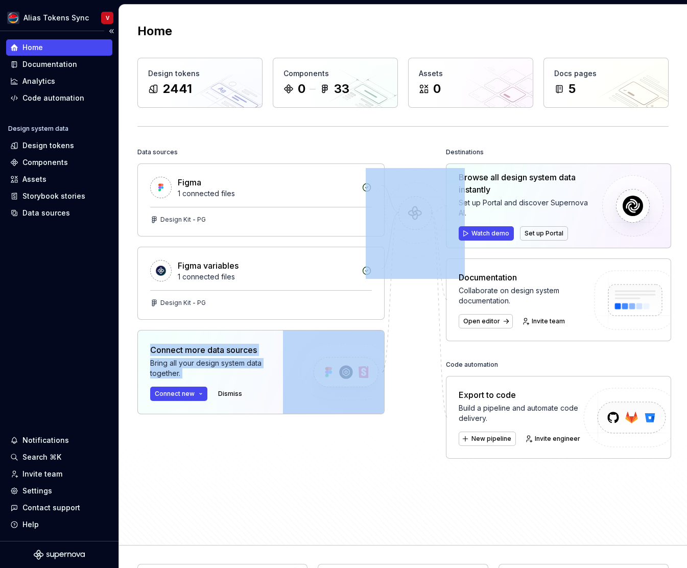
drag, startPoint x: 372, startPoint y: 499, endPoint x: 361, endPoint y: 499, distance: 10.7
click at [372, 499] on div "Data sources Figma 1 connected files Design Kit - PG Figma variables 1 connecte…" at bounding box center [403, 336] width 532 height 382
click at [238, 492] on div "Data sources Figma 1 connected files Design Kit - PG Figma variables 1 connecte…" at bounding box center [403, 336] width 532 height 382
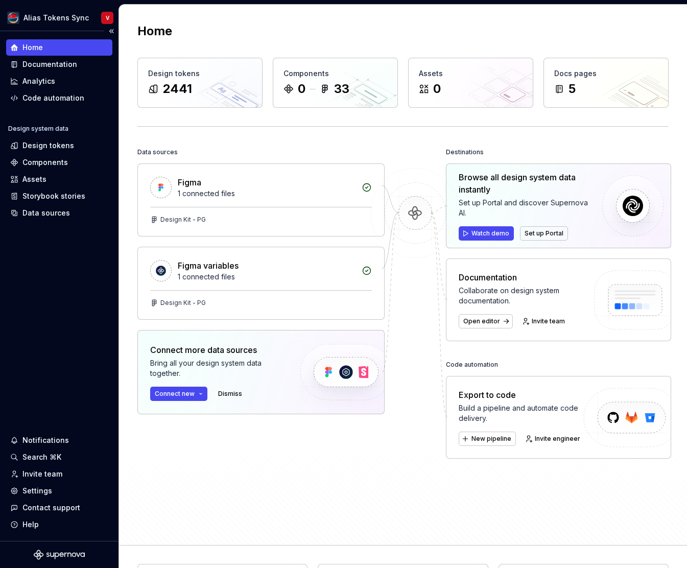
click at [233, 489] on div "Data sources Figma 1 connected files Design Kit - PG Figma variables 1 connecte…" at bounding box center [403, 336] width 532 height 382
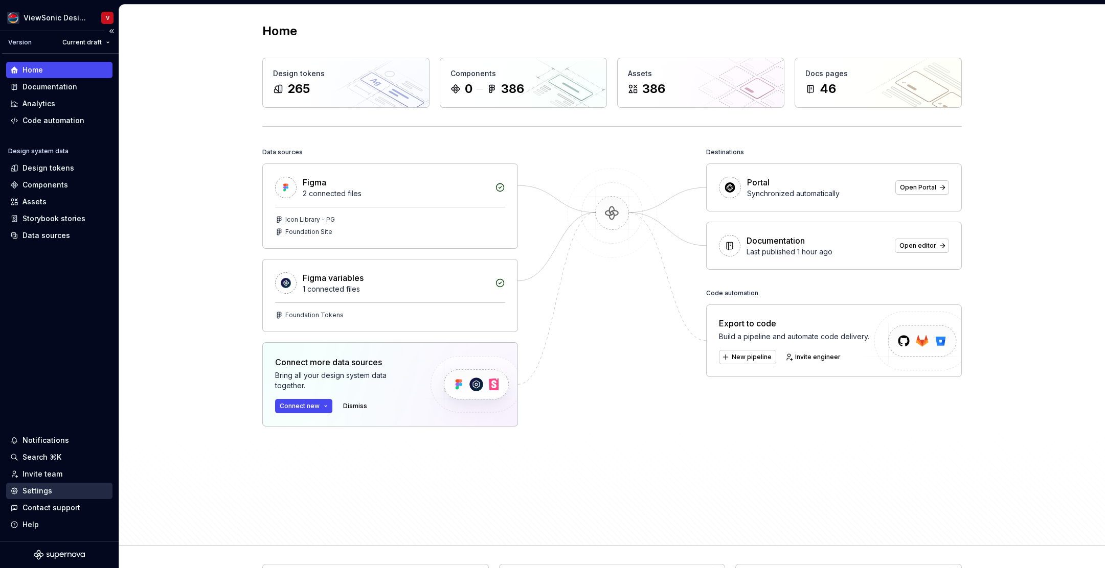
click at [57, 493] on div "Settings" at bounding box center [59, 491] width 98 height 10
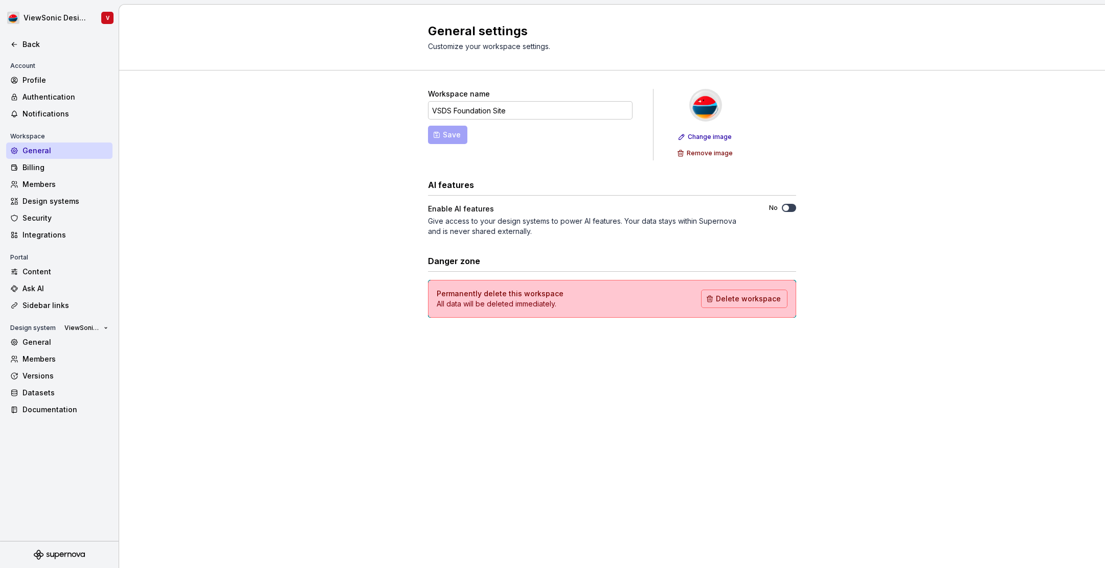
click at [791, 208] on button "No" at bounding box center [788, 208] width 14 height 8
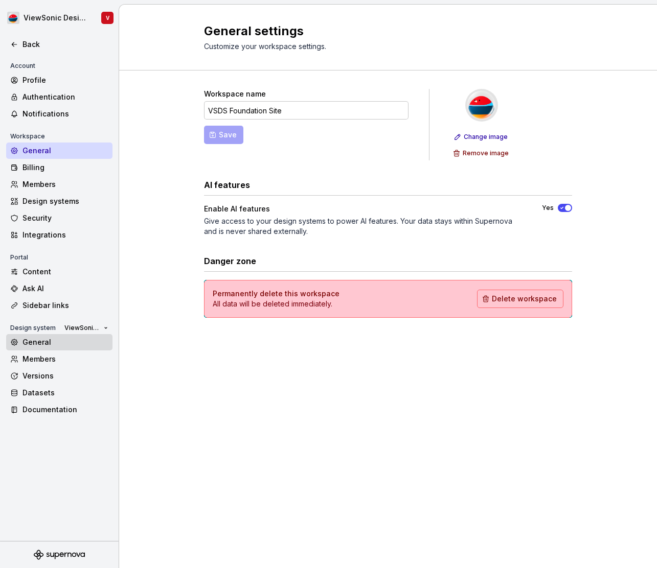
click at [75, 342] on div "General" at bounding box center [65, 342] width 86 height 10
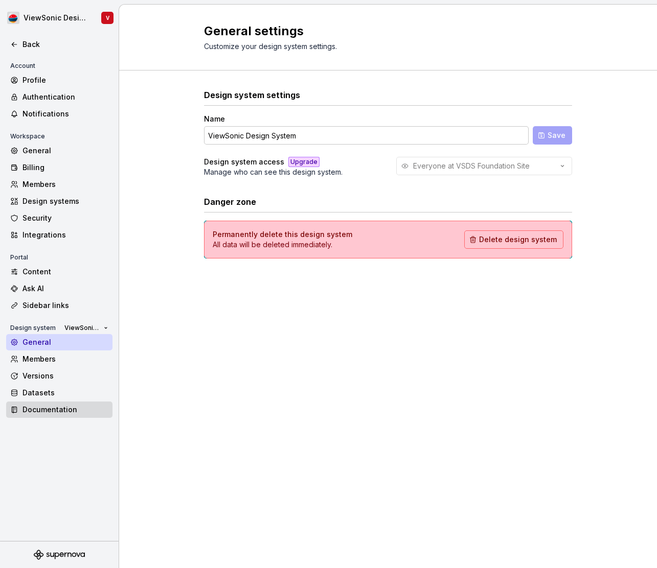
click at [80, 409] on div "Documentation" at bounding box center [65, 410] width 86 height 10
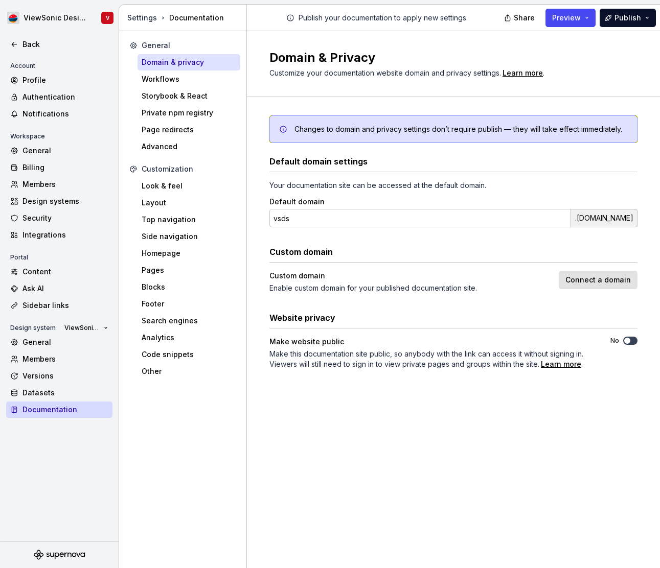
click at [632, 341] on button "No" at bounding box center [630, 341] width 14 height 8
click at [651, 18] on button "Publish" at bounding box center [628, 18] width 56 height 18
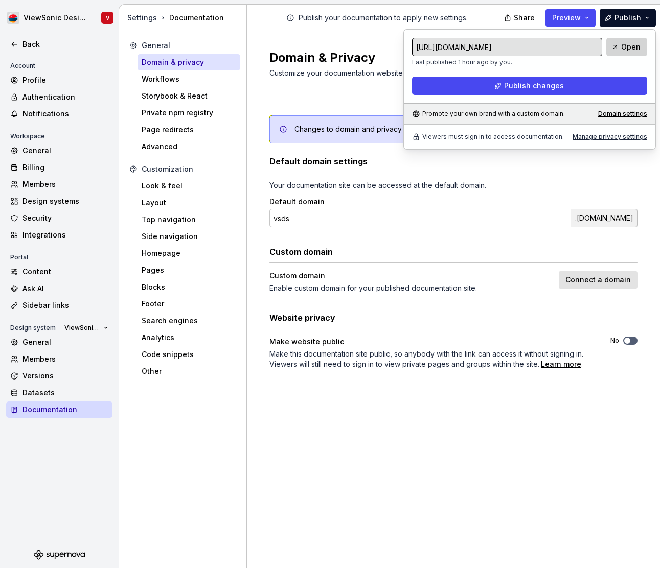
click at [629, 45] on span "Open" at bounding box center [630, 47] width 19 height 10
click at [484, 7] on div "Publish your documentation to apply new settings." at bounding box center [377, 18] width 260 height 26
